Goal: Task Accomplishment & Management: Manage account settings

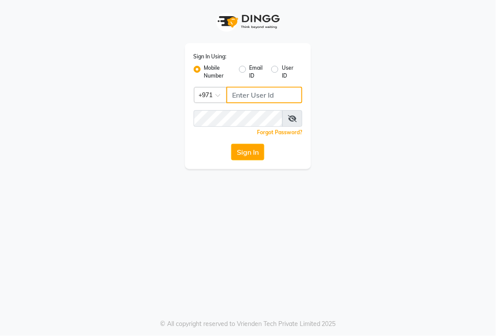
type input "544146079"
click at [236, 146] on button "Sign In" at bounding box center [247, 152] width 33 height 17
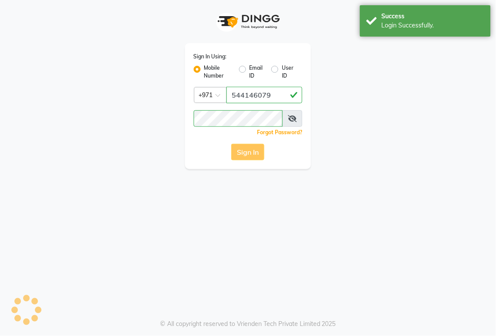
click at [247, 148] on button "Sign In" at bounding box center [247, 152] width 33 height 17
click at [244, 158] on button "Sign In" at bounding box center [247, 152] width 33 height 17
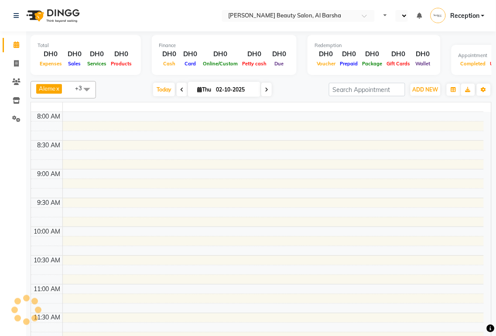
select select "en"
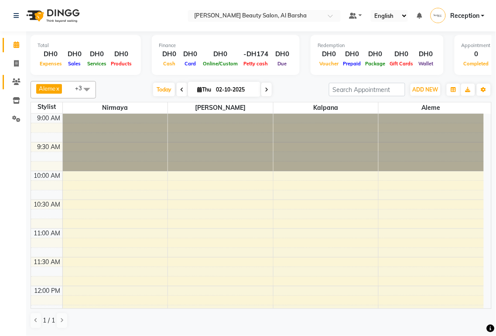
click at [15, 84] on icon at bounding box center [16, 82] width 8 height 7
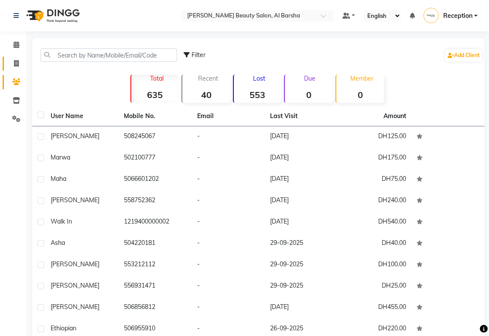
click at [16, 63] on icon at bounding box center [16, 63] width 5 height 7
select select "service"
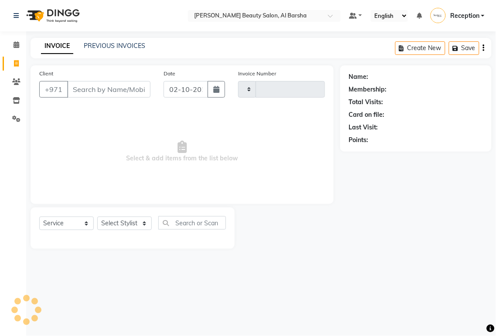
type input "0052"
select select "5166"
click at [191, 89] on input "02-10-2025" at bounding box center [186, 89] width 45 height 17
select select "10"
select select "2025"
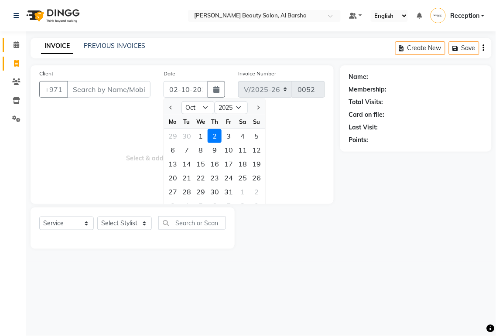
click at [16, 47] on icon at bounding box center [17, 44] width 6 height 7
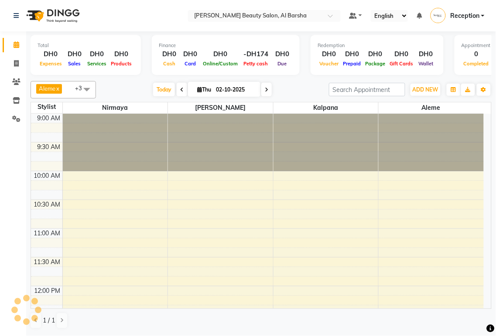
scroll to position [290, 0]
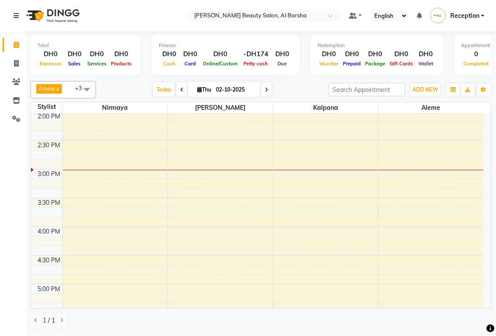
click at [466, 265] on td at bounding box center [272, 261] width 421 height 10
click at [16, 65] on icon at bounding box center [16, 63] width 5 height 7
select select "service"
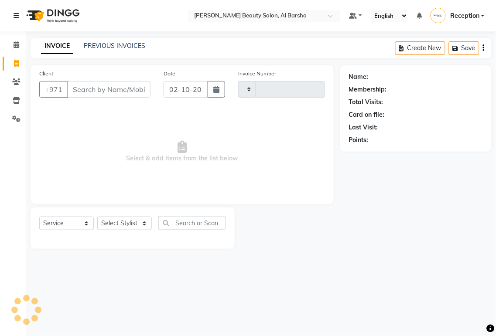
type input "0052"
select select "5166"
click at [106, 91] on input "Client" at bounding box center [108, 89] width 83 height 17
click at [103, 159] on span "Select & add items from the list below" at bounding box center [182, 151] width 286 height 87
click at [16, 45] on icon at bounding box center [17, 44] width 6 height 7
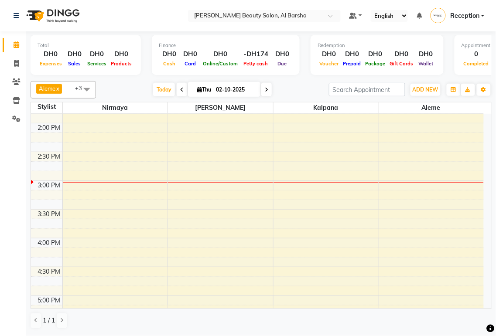
scroll to position [281, 0]
click at [466, 153] on td at bounding box center [272, 155] width 421 height 10
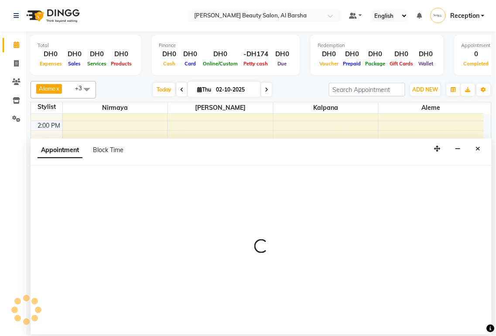
select select "92710"
select select "tentative"
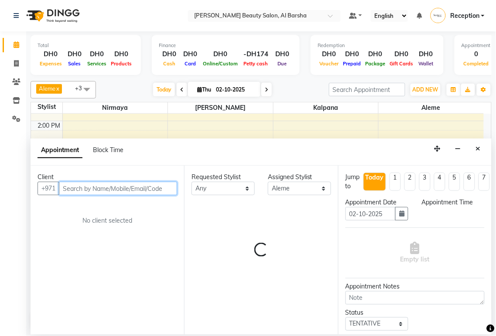
select select "885"
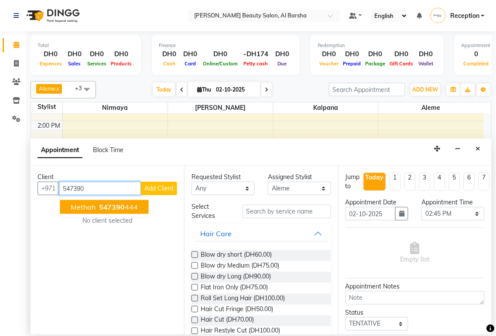
click at [130, 208] on ngb-highlight "547390 444" at bounding box center [117, 207] width 41 height 9
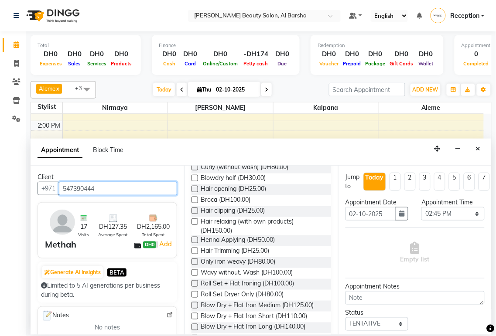
scroll to position [262, 0]
type input "547390444"
click at [193, 306] on label at bounding box center [195, 306] width 7 height 7
click at [193, 306] on input "checkbox" at bounding box center [195, 307] width 6 height 6
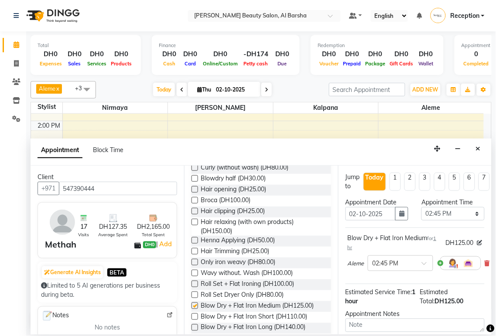
checkbox input "false"
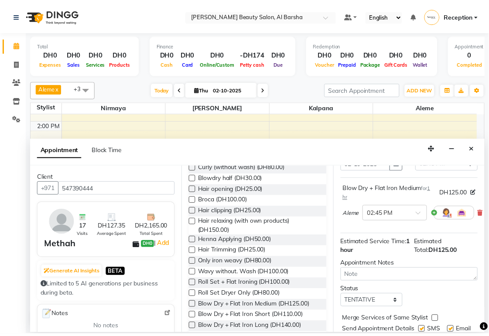
scroll to position [93, 0]
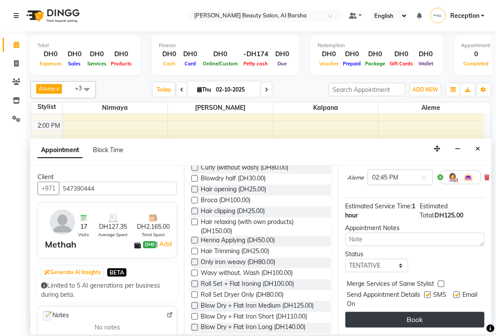
click at [433, 318] on button "Book" at bounding box center [415, 320] width 139 height 16
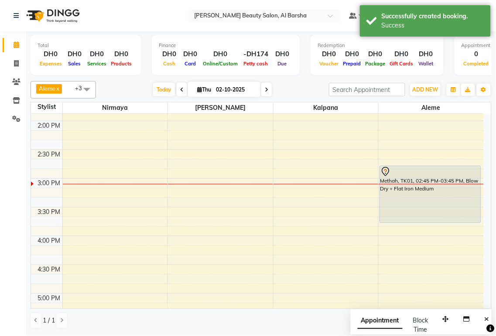
click at [425, 194] on div "Methah, TK01, 02:45 PM-03:45 PM, Blow Dry + Flat Iron Medium" at bounding box center [430, 194] width 101 height 57
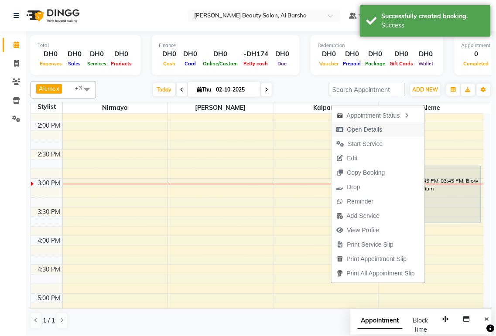
click at [381, 130] on span "Open Details" at bounding box center [360, 130] width 56 height 14
select select "7"
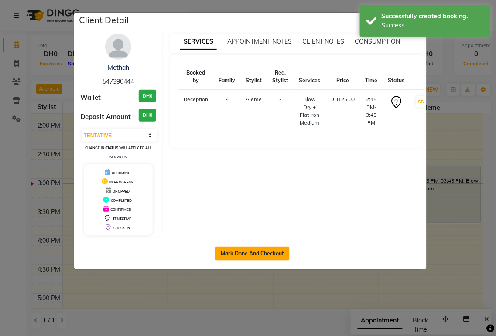
click at [258, 256] on button "Mark Done And Checkout" at bounding box center [252, 254] width 75 height 14
select select "service"
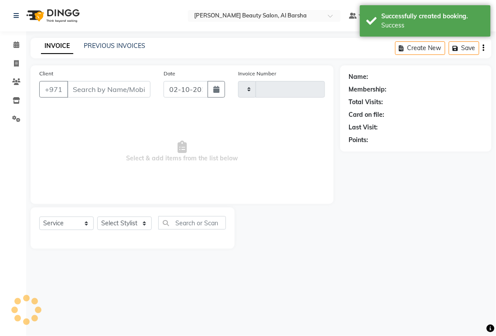
type input "0052"
select select "5166"
type input "547390444"
select select "92710"
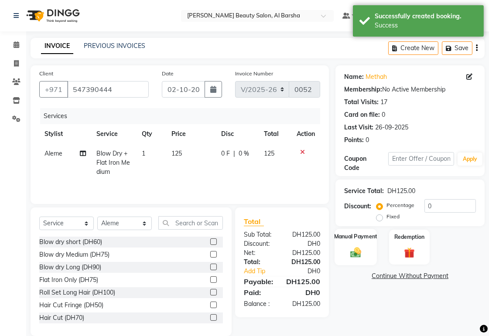
click at [357, 255] on img at bounding box center [356, 252] width 18 height 13
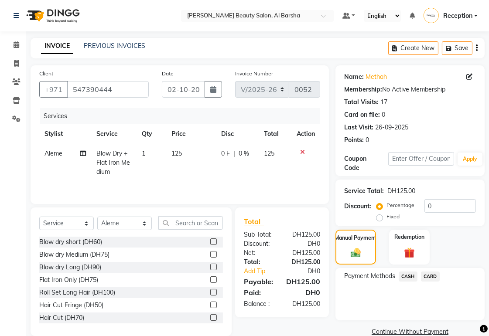
click at [430, 277] on span "CARD" at bounding box center [430, 277] width 19 height 10
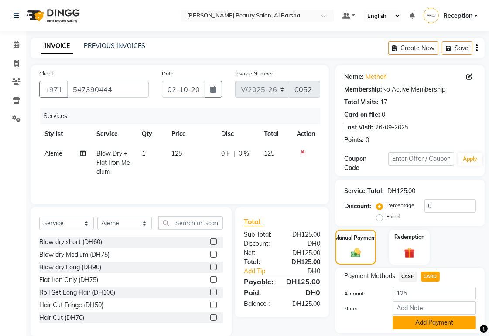
click at [434, 325] on button "Add Payment" at bounding box center [434, 323] width 83 height 14
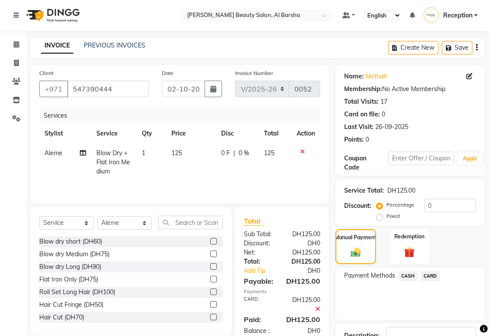
scroll to position [64, 0]
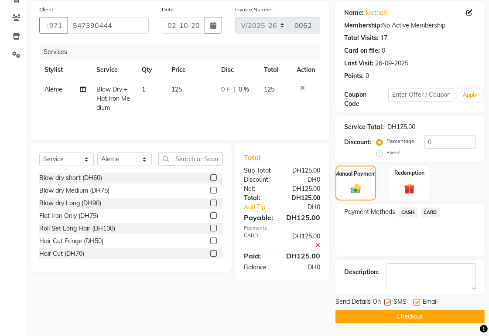
click at [434, 321] on button "Checkout" at bounding box center [410, 317] width 149 height 14
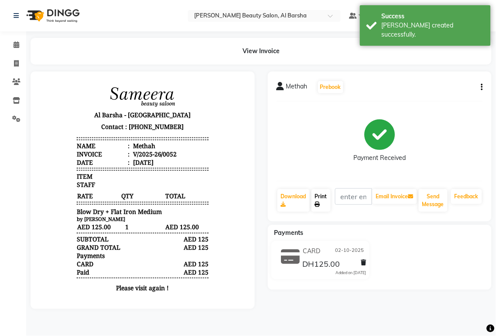
click at [325, 203] on link "Print" at bounding box center [321, 200] width 19 height 23
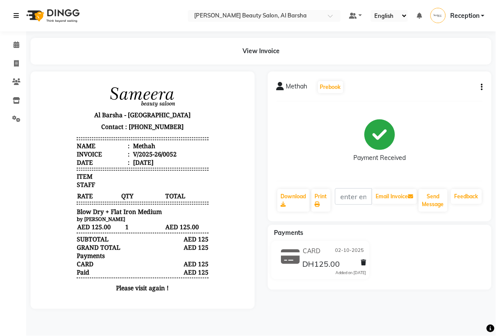
click at [14, 17] on icon at bounding box center [16, 16] width 5 height 6
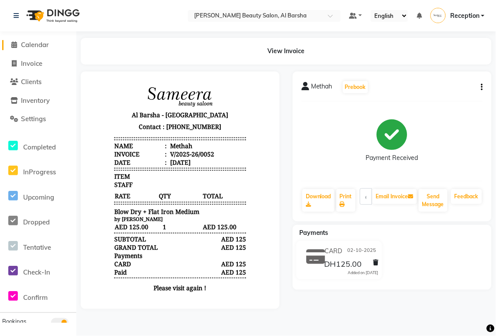
click at [44, 46] on span "Calendar" at bounding box center [35, 45] width 28 height 8
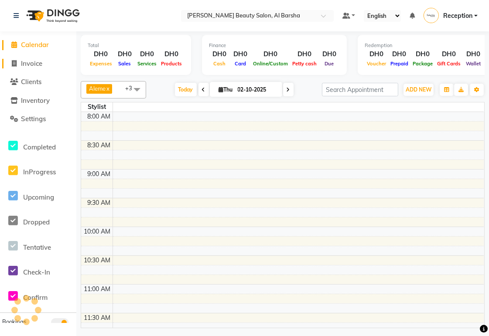
click at [33, 67] on span "Invoice" at bounding box center [31, 63] width 21 height 8
select select "service"
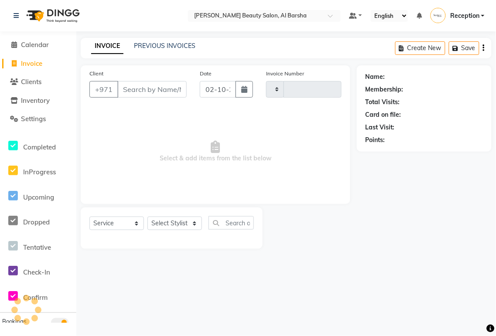
type input "0053"
select select "5166"
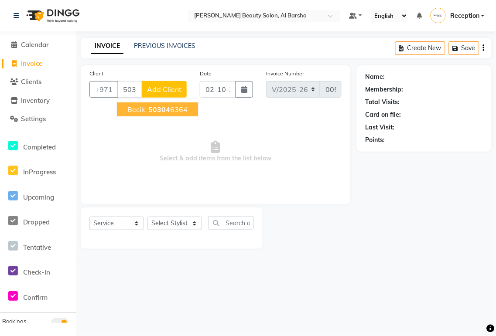
click at [180, 106] on ngb-highlight "50304 6364" at bounding box center [167, 109] width 41 height 9
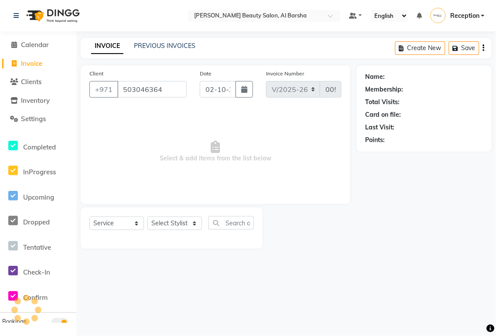
type input "503046364"
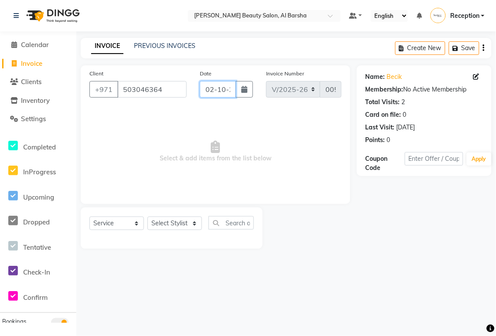
click at [221, 90] on input "02-10-2025" at bounding box center [218, 89] width 36 height 17
select select "10"
select select "2025"
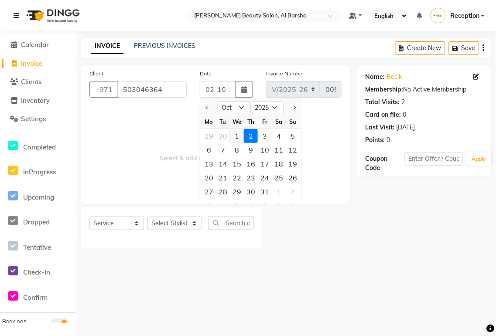
click at [235, 139] on div "1" at bounding box center [237, 136] width 14 height 14
type input "01-10-2025"
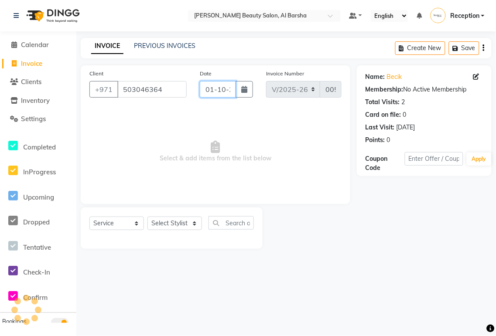
scroll to position [0, 14]
click at [176, 223] on select "Select Stylist Aleme Kalpana Meseret Nirmaya Reception Sameera" at bounding box center [174, 224] width 55 height 14
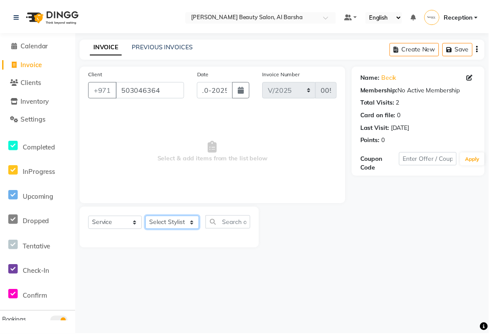
scroll to position [0, 0]
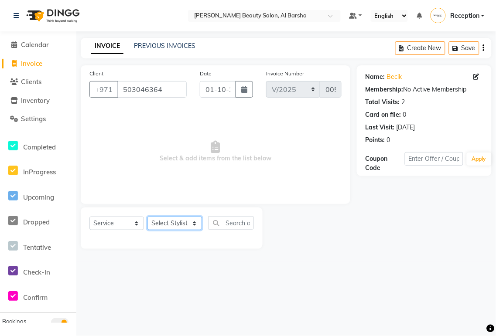
select select "92710"
click at [147, 217] on select "Select Stylist Aleme Kalpana Meseret Nirmaya Reception Sameera" at bounding box center [174, 224] width 55 height 14
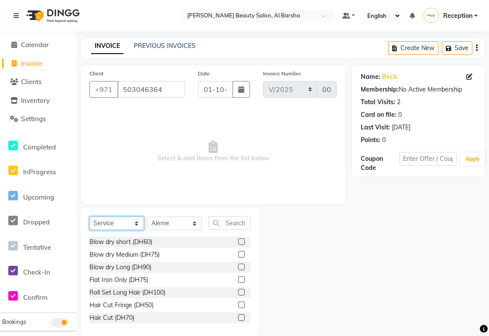
click at [118, 223] on select "Select Service Product Membership Package Voucher Prepaid Gift Card" at bounding box center [116, 224] width 55 height 14
click at [306, 260] on div at bounding box center [306, 272] width 92 height 129
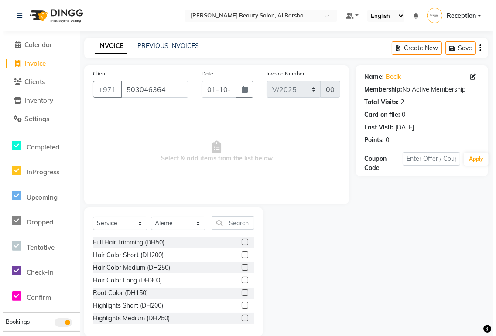
scroll to position [431, 0]
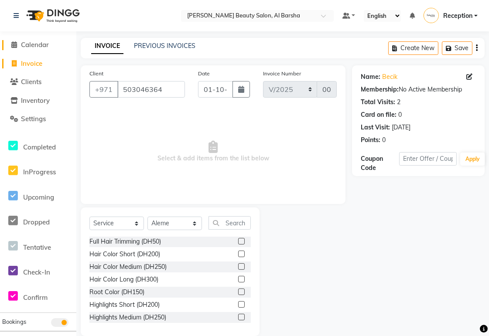
click at [38, 45] on span "Calendar" at bounding box center [35, 45] width 28 height 8
click at [34, 48] on span "Calendar" at bounding box center [35, 45] width 28 height 8
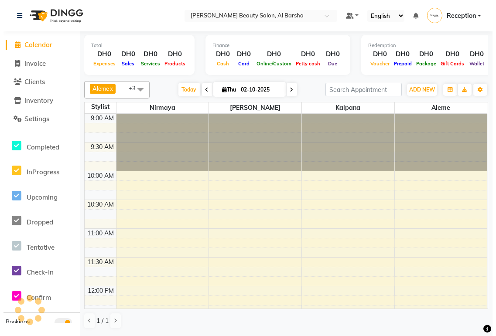
scroll to position [347, 0]
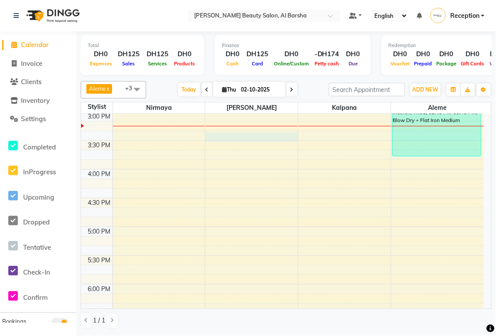
click at [226, 137] on div at bounding box center [251, 138] width 92 height 10
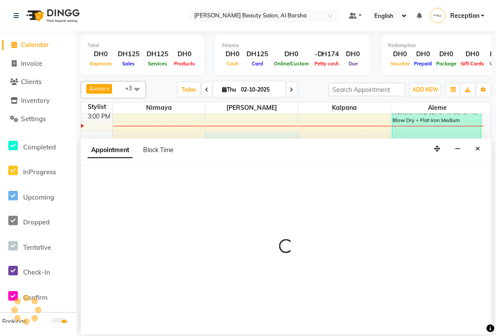
select select "92708"
select select "915"
select select "tentative"
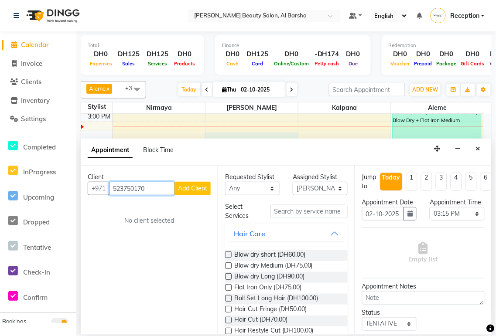
type input "523750170"
click at [185, 191] on span "Add Client" at bounding box center [192, 189] width 29 height 8
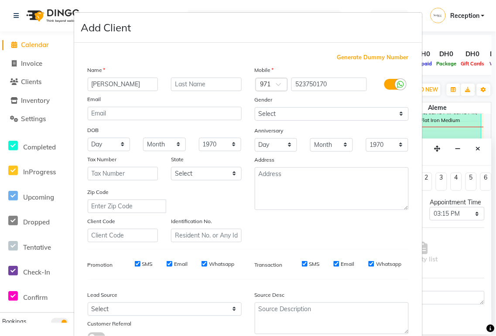
type input "tigist"
click at [350, 284] on div "Generate Dummy Number Name tigist Email DOB Day 01 02 03 04 05 06 07 08 09 10 1…" at bounding box center [248, 200] width 334 height 295
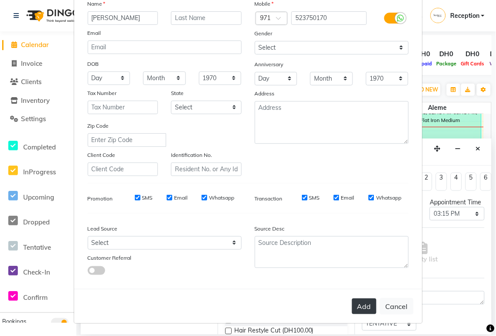
click at [362, 308] on button "Add" at bounding box center [364, 307] width 24 height 16
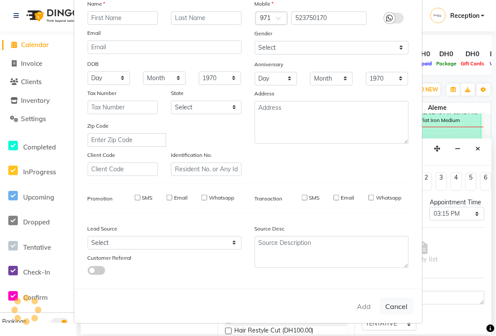
select select
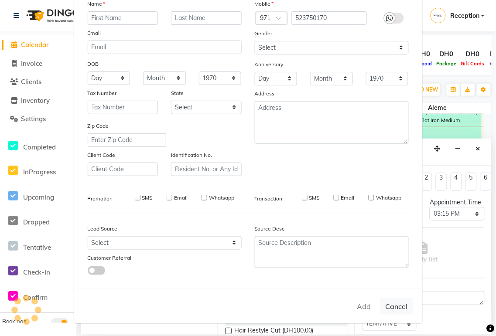
select select
checkbox input "false"
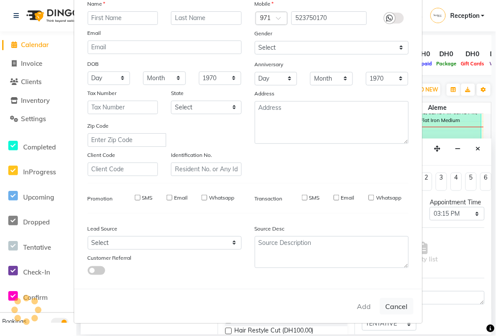
checkbox input "false"
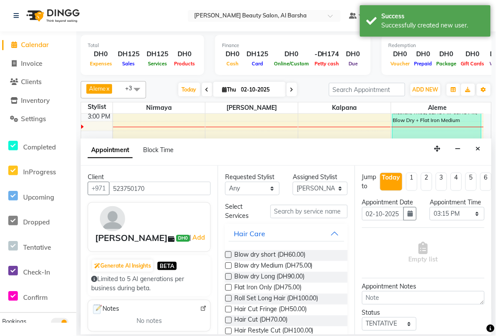
click at [229, 263] on label at bounding box center [228, 266] width 7 height 7
click at [229, 264] on input "checkbox" at bounding box center [228, 267] width 6 height 6
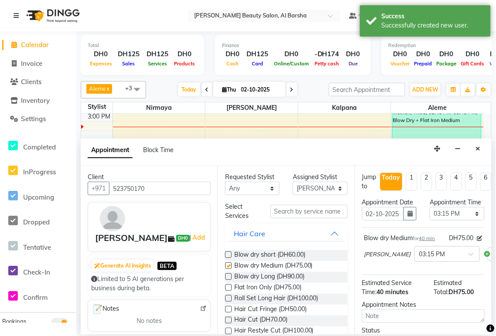
checkbox input "false"
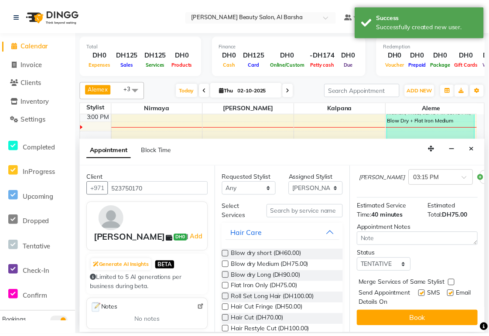
scroll to position [112, 0]
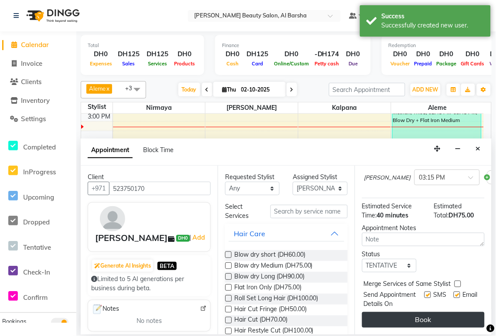
click at [438, 315] on button "Book" at bounding box center [423, 320] width 123 height 16
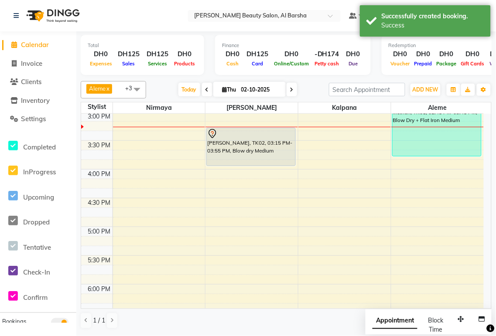
click at [252, 143] on div "[PERSON_NAME], TK02, 03:15 PM-03:55 PM, Blow dry Medium" at bounding box center [251, 147] width 88 height 38
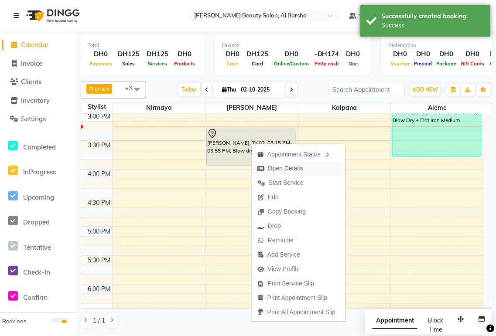
click at [295, 168] on span "Open Details" at bounding box center [285, 168] width 35 height 9
select select "7"
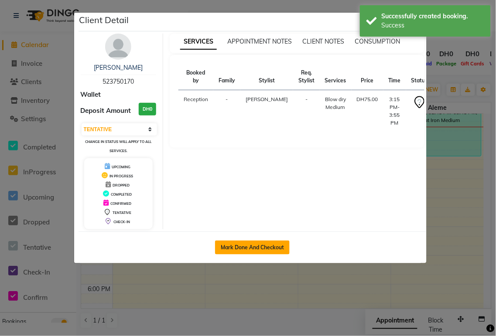
click at [250, 246] on button "Mark Done And Checkout" at bounding box center [252, 248] width 75 height 14
select select "service"
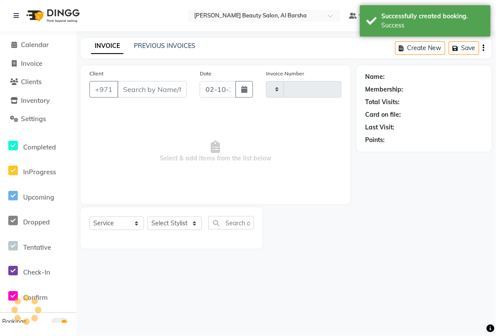
type input "0053"
select select "5166"
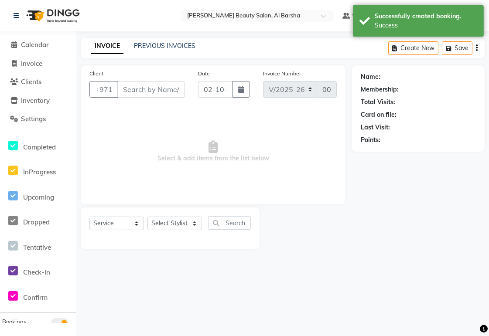
type input "523750170"
select select "92708"
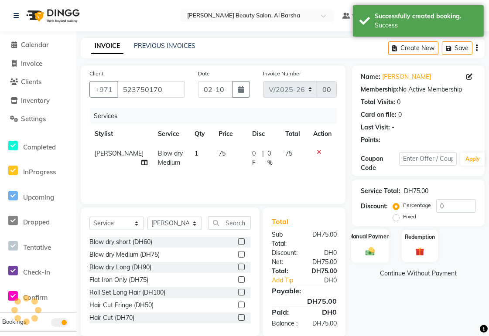
click at [374, 248] on img at bounding box center [370, 251] width 15 height 10
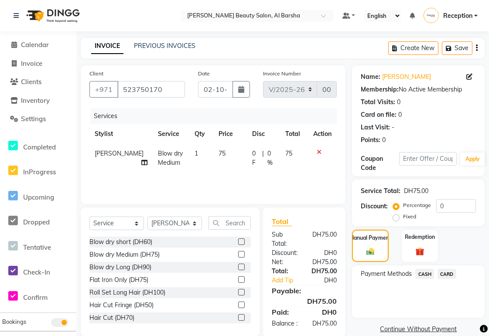
click at [446, 273] on span "CARD" at bounding box center [447, 274] width 19 height 10
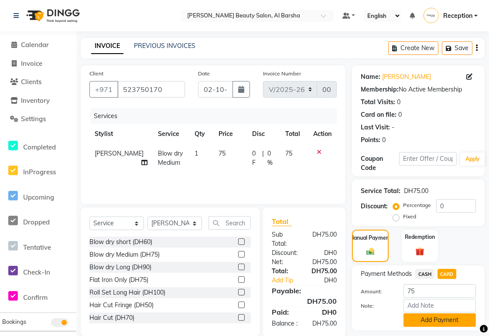
click at [433, 321] on button "Add Payment" at bounding box center [440, 321] width 72 height 14
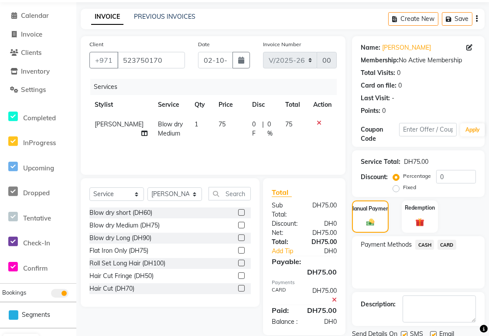
scroll to position [51, 0]
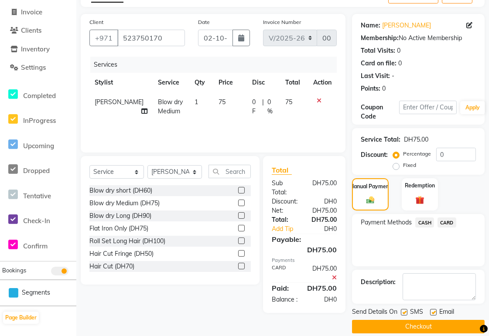
click at [440, 329] on button "Checkout" at bounding box center [418, 327] width 133 height 14
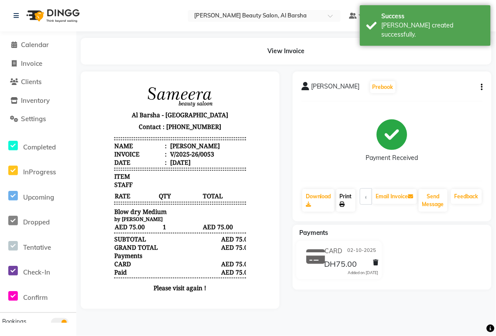
click at [349, 200] on link "Print" at bounding box center [345, 200] width 19 height 23
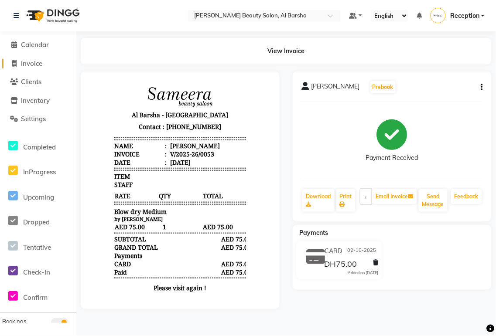
click at [33, 60] on span "Invoice" at bounding box center [31, 63] width 21 height 8
select select "service"
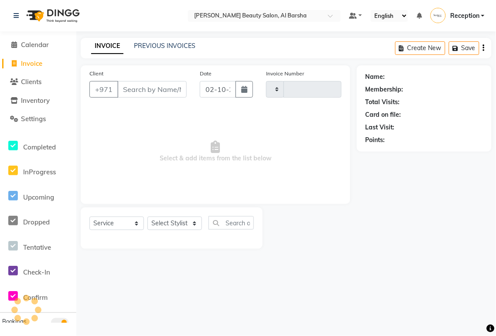
type input "0054"
select select "5166"
click at [24, 48] on span "Calendar" at bounding box center [35, 45] width 28 height 8
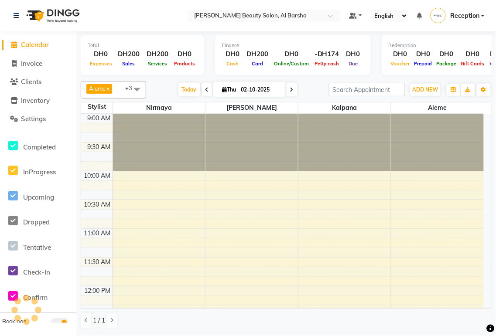
scroll to position [347, 0]
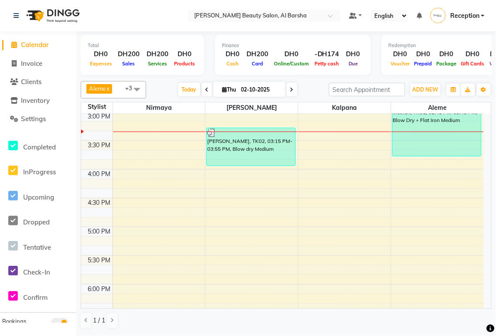
click at [143, 171] on td at bounding box center [298, 174] width 371 height 10
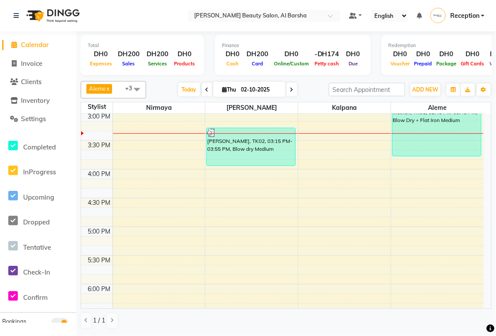
click at [438, 154] on div "Methah, TK01, 02:45 PM-03:45 PM, Blow Dry + Flat Iron Medium" at bounding box center [437, 127] width 89 height 57
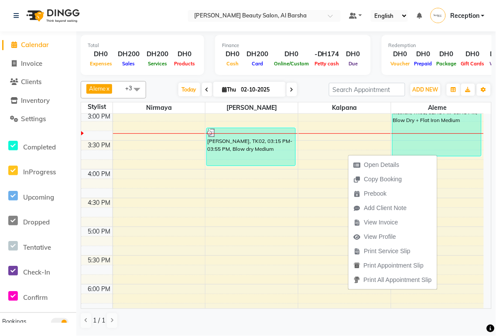
click at [316, 278] on td at bounding box center [298, 280] width 371 height 10
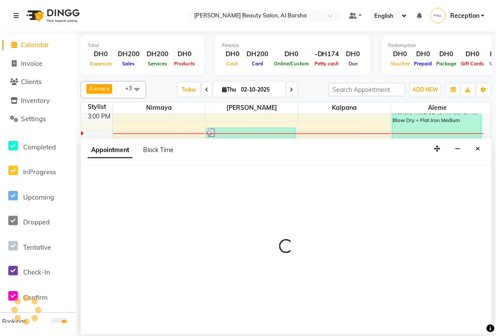
select select "92710"
select select "945"
select select "tentative"
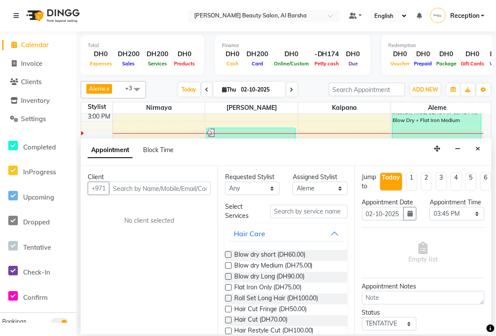
click at [173, 186] on input "text" at bounding box center [160, 189] width 102 height 14
type input "0"
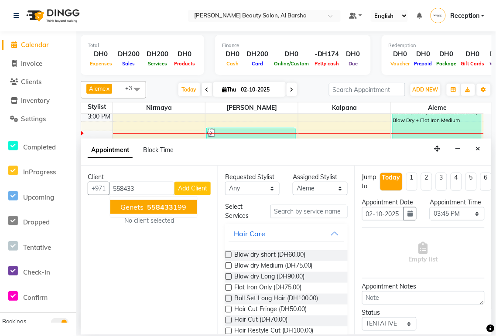
click at [181, 209] on ngb-highlight "558433 199" at bounding box center [166, 207] width 41 height 9
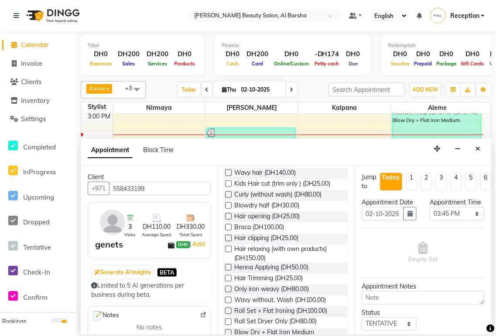
scroll to position [241, 0]
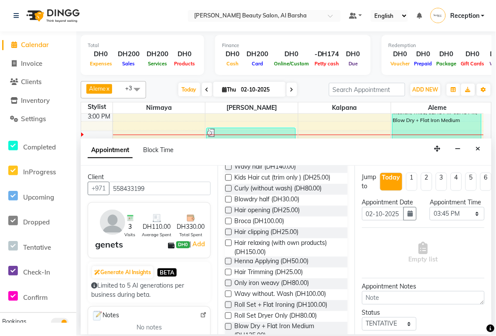
type input "558433199"
click at [229, 305] on label at bounding box center [228, 305] width 7 height 7
click at [229, 305] on input "checkbox" at bounding box center [228, 306] width 6 height 6
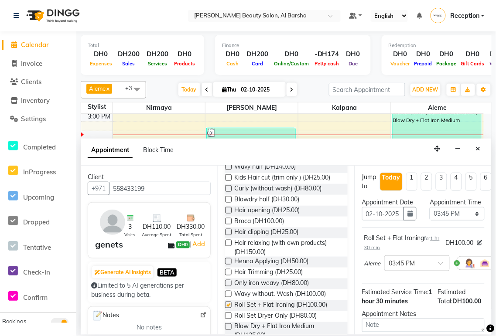
checkbox input "false"
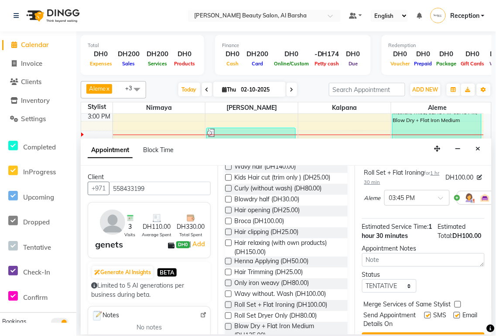
scroll to position [120, 0]
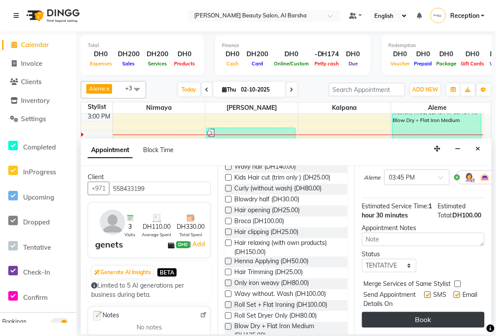
click at [435, 312] on button "Book" at bounding box center [423, 320] width 123 height 16
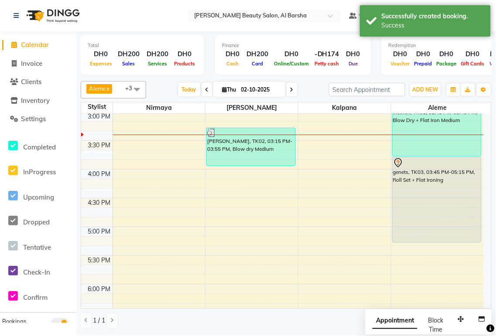
click at [438, 181] on div "genets, TK03, 03:45 PM-05:15 PM, Roll Set + Flat Ironing" at bounding box center [437, 199] width 89 height 85
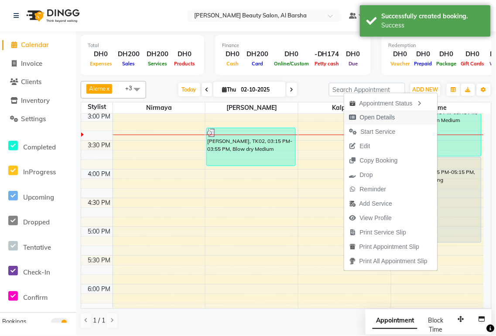
click at [377, 116] on span "Open Details" at bounding box center [377, 117] width 35 height 9
select select "7"
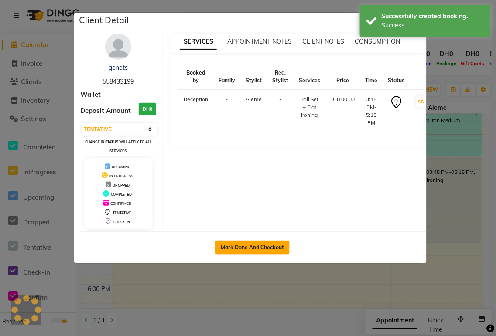
click at [275, 249] on button "Mark Done And Checkout" at bounding box center [252, 248] width 75 height 14
select select "service"
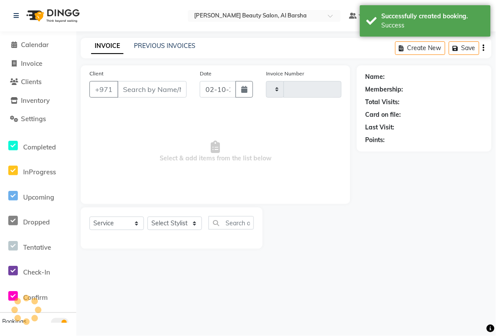
type input "0054"
select select "5166"
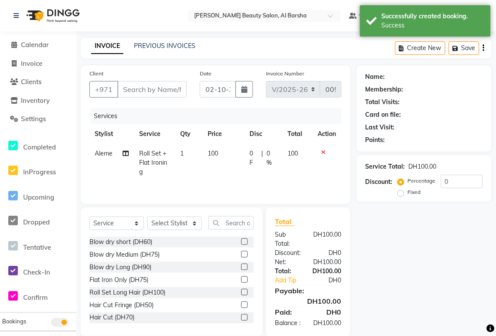
type input "558433199"
select select "92710"
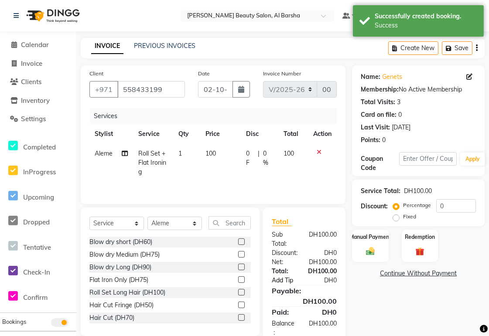
click at [287, 282] on link "Add Tip" at bounding box center [288, 280] width 46 height 9
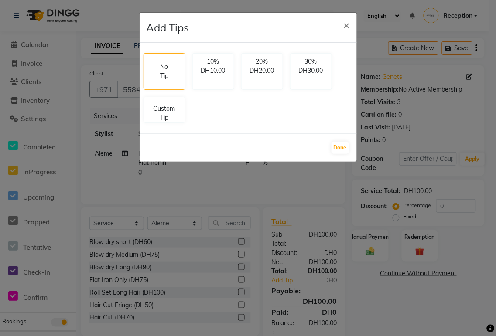
click at [175, 123] on div "No Tip 10% DH10.00 20% DH20.00 30% DH30.00 Custom Tip" at bounding box center [248, 88] width 216 height 77
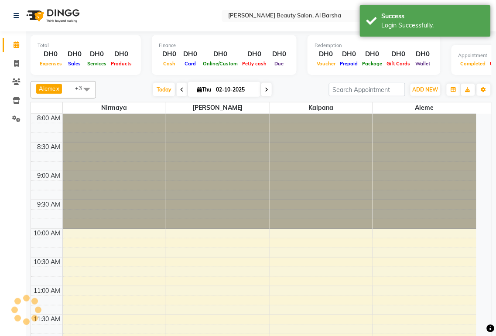
select select "en"
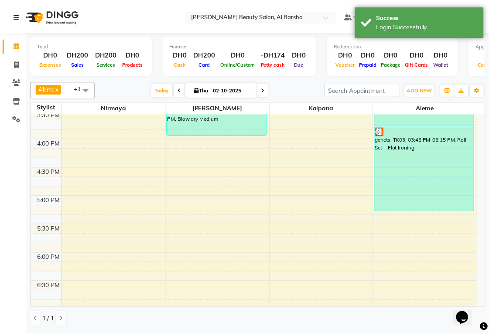
scroll to position [382, 0]
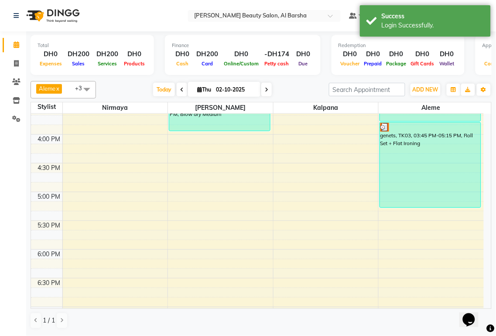
click at [395, 131] on div at bounding box center [430, 127] width 100 height 9
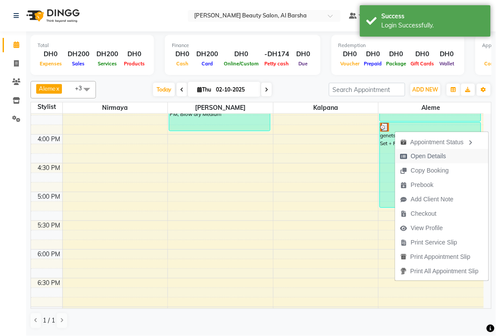
click at [413, 158] on span "Open Details" at bounding box center [428, 156] width 35 height 9
select select "3"
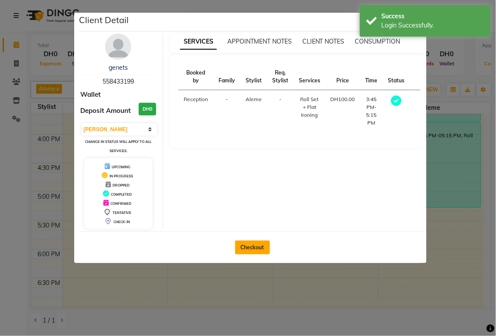
click at [254, 250] on button "Checkout" at bounding box center [252, 248] width 35 height 14
select select "service"
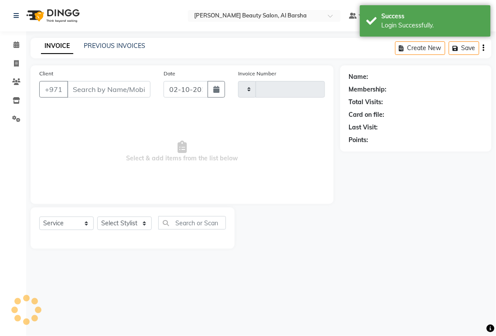
type input "0054"
select select "5166"
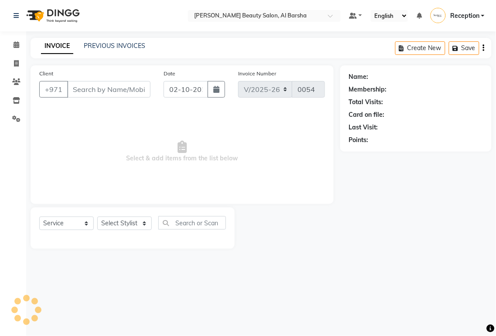
type input "558433199"
select select "92710"
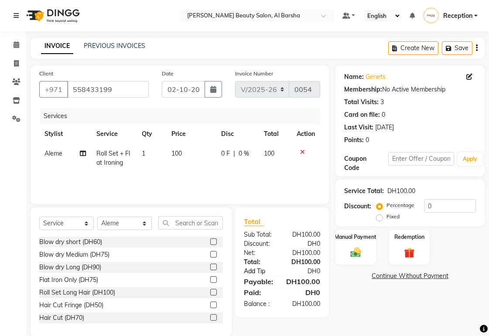
click at [263, 272] on link "Add Tip" at bounding box center [263, 271] width 52 height 9
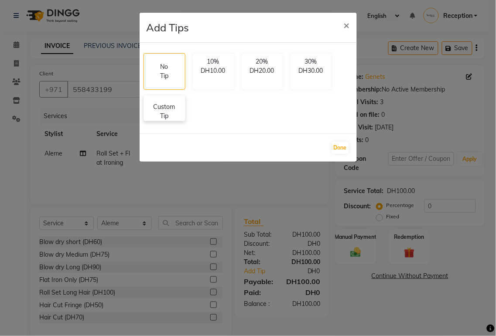
click at [166, 119] on p "Custom Tip" at bounding box center [164, 112] width 31 height 18
select select "92710"
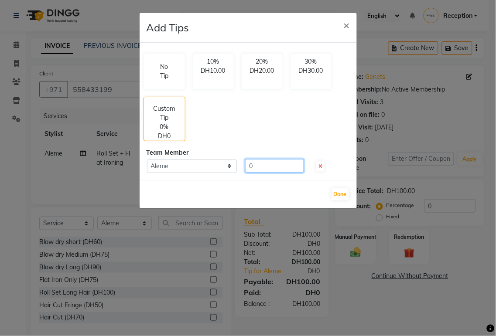
click at [277, 169] on input "0" at bounding box center [274, 166] width 59 height 14
type input "0"
type input "25"
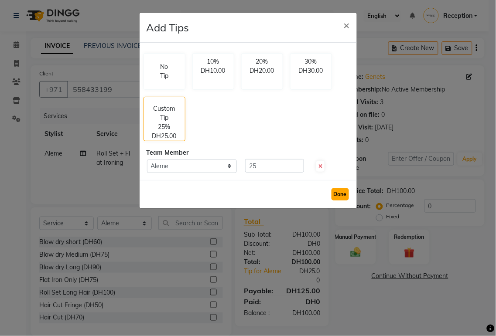
click at [337, 195] on button "Done" at bounding box center [340, 194] width 17 height 12
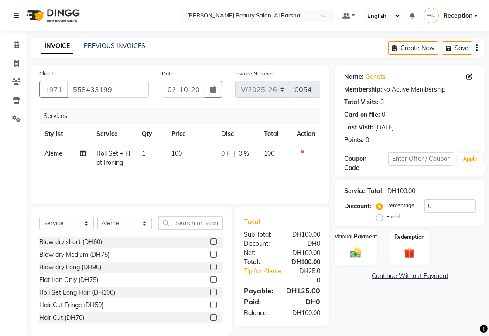
click at [357, 256] on img at bounding box center [356, 252] width 18 height 13
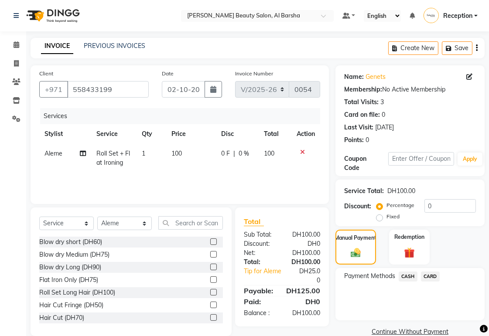
click at [432, 277] on span "CARD" at bounding box center [430, 277] width 19 height 10
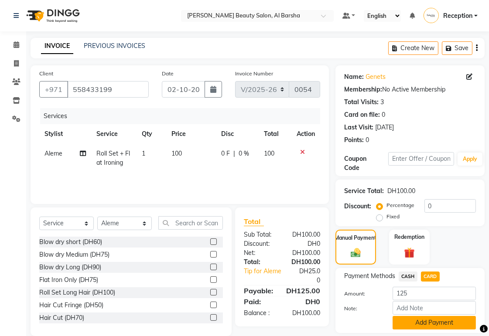
click at [448, 329] on button "Add Payment" at bounding box center [434, 323] width 83 height 14
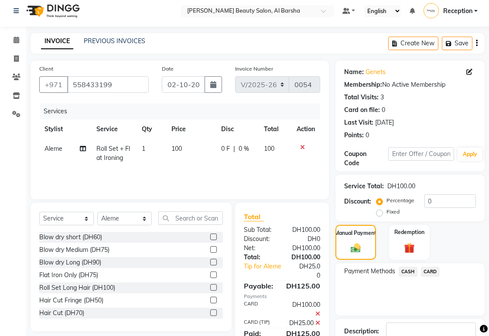
scroll to position [64, 0]
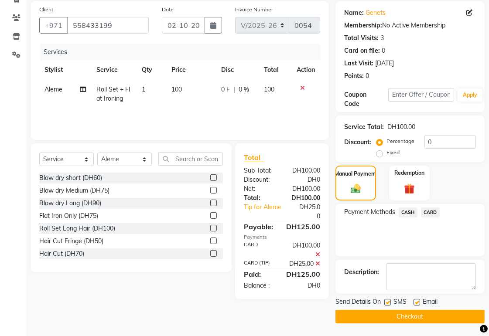
click at [404, 317] on button "Checkout" at bounding box center [410, 317] width 149 height 14
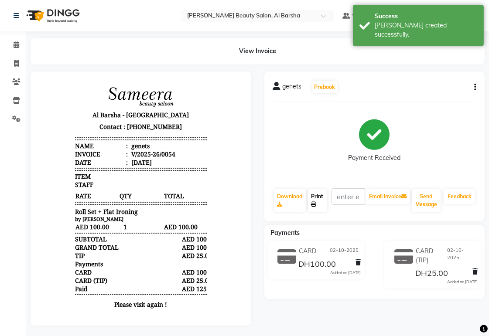
click at [314, 204] on icon at bounding box center [314, 204] width 5 height 5
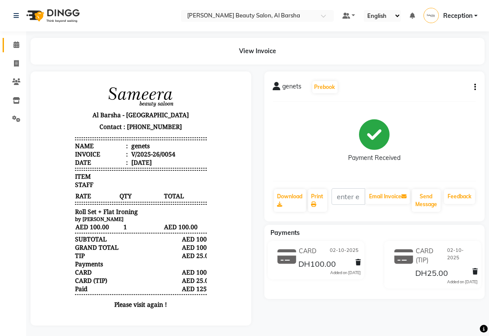
click at [16, 45] on icon at bounding box center [17, 44] width 6 height 7
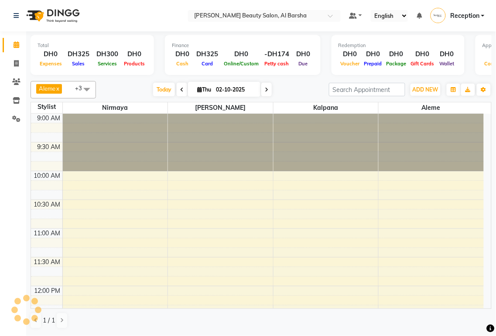
scroll to position [347, 0]
